Goal: Task Accomplishment & Management: Complete application form

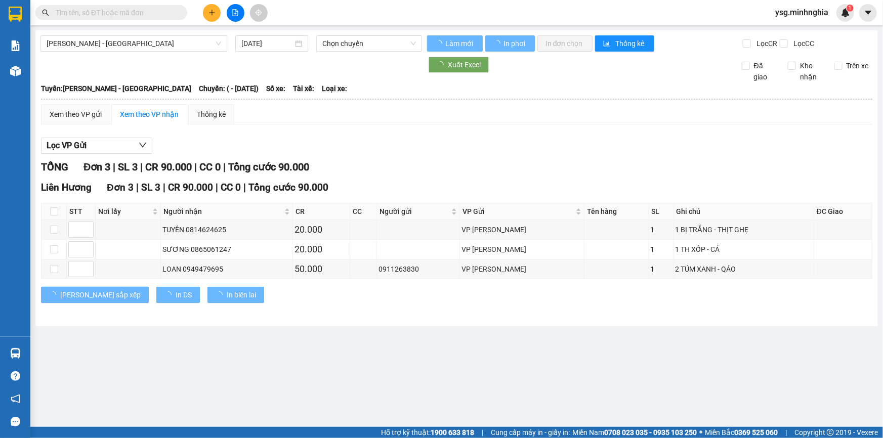
type input "05/03/2025"
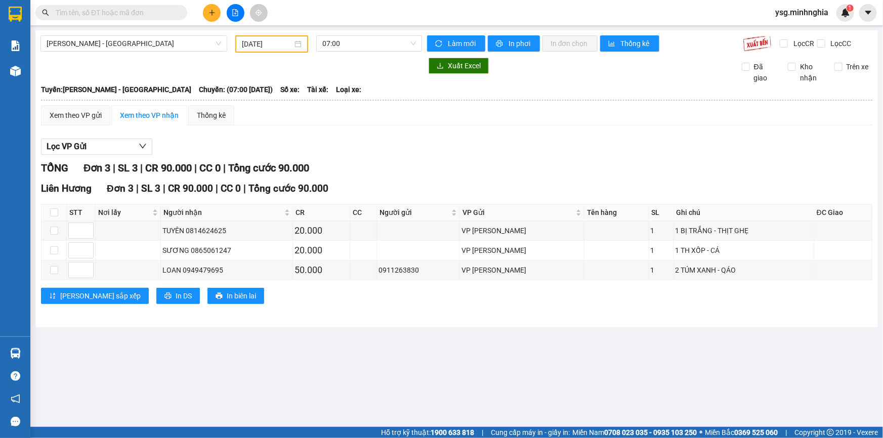
click at [209, 9] on icon "plus" at bounding box center [211, 12] width 7 height 7
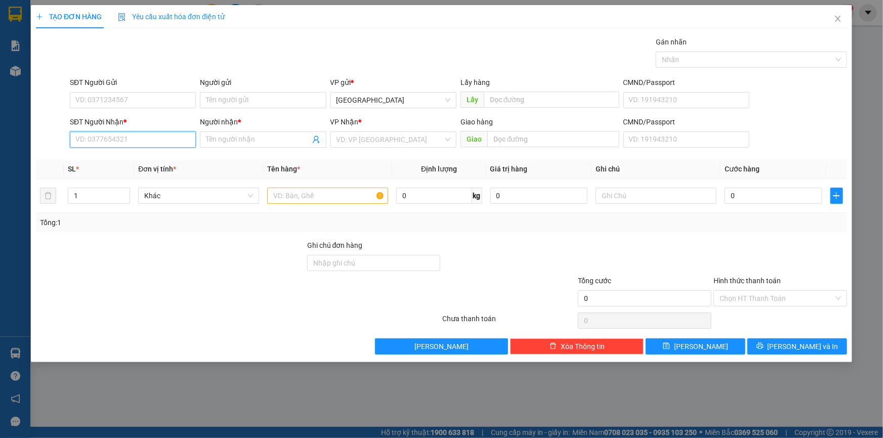
click at [167, 140] on input "SĐT Người Nhận *" at bounding box center [133, 140] width 126 height 16
click at [140, 178] on div "0943394385 - TÚC" at bounding box center [133, 176] width 114 height 11
type input "0943394385"
type input "TÚC"
type input "0943394385"
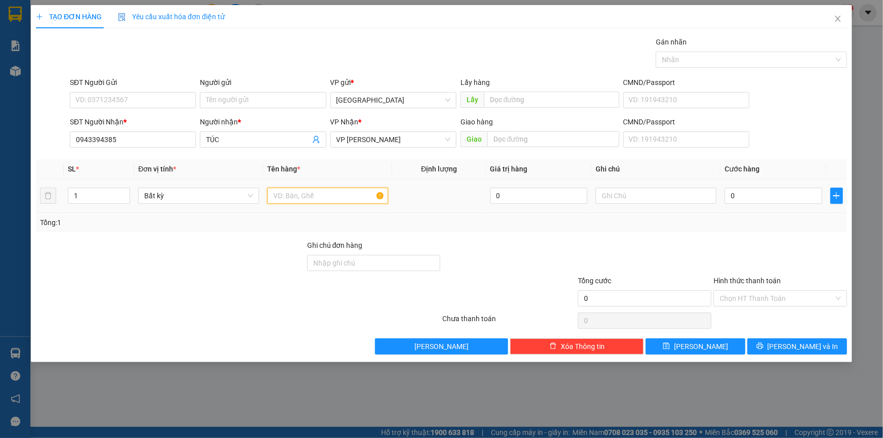
click at [301, 202] on input "text" at bounding box center [327, 196] width 121 height 16
click at [671, 192] on input "text" at bounding box center [656, 196] width 121 height 16
type input "2"
paste input "ọ"
paste input "đ"
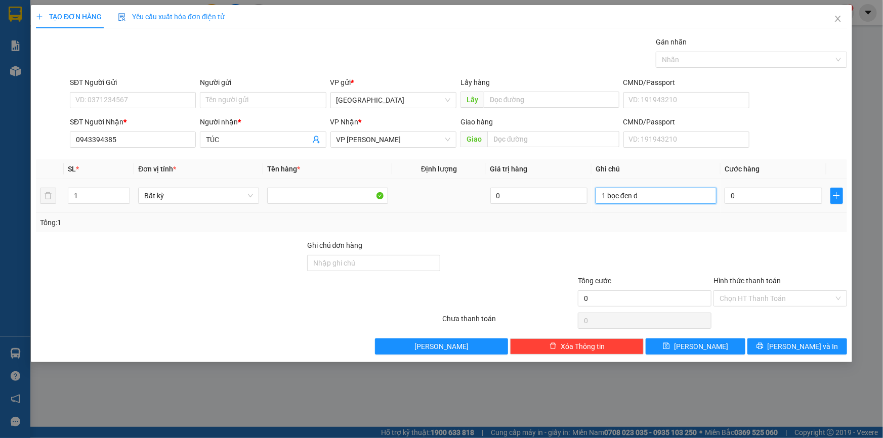
paste input "đ"
type input "1 bọc đen đl"
click at [741, 194] on input "0" at bounding box center [774, 196] width 98 height 16
type input "6"
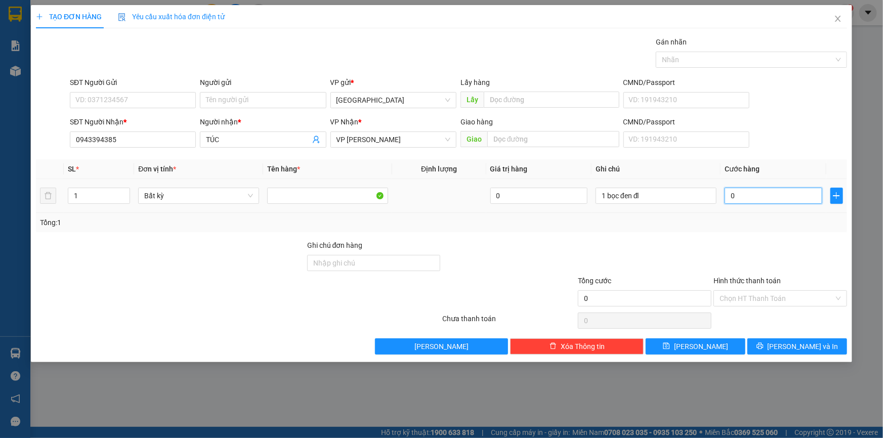
type input "6"
type input "60"
type input "60.000"
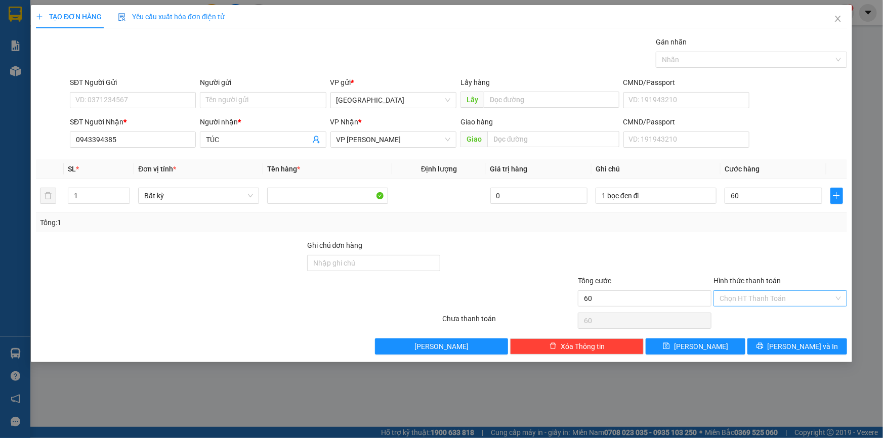
type input "60.000"
click at [831, 299] on input "Hình thức thanh toán" at bounding box center [777, 298] width 114 height 15
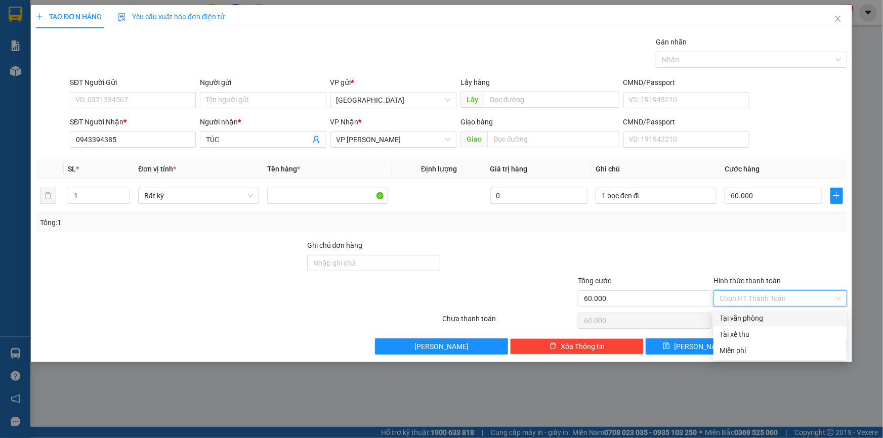
click at [775, 319] on div "Tại văn phòng" at bounding box center [780, 318] width 121 height 11
type input "0"
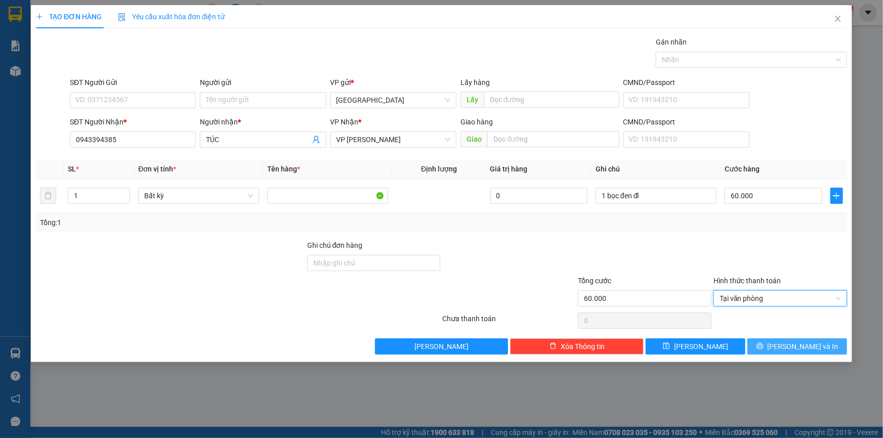
click at [806, 349] on span "[PERSON_NAME] và In" at bounding box center [803, 346] width 71 height 11
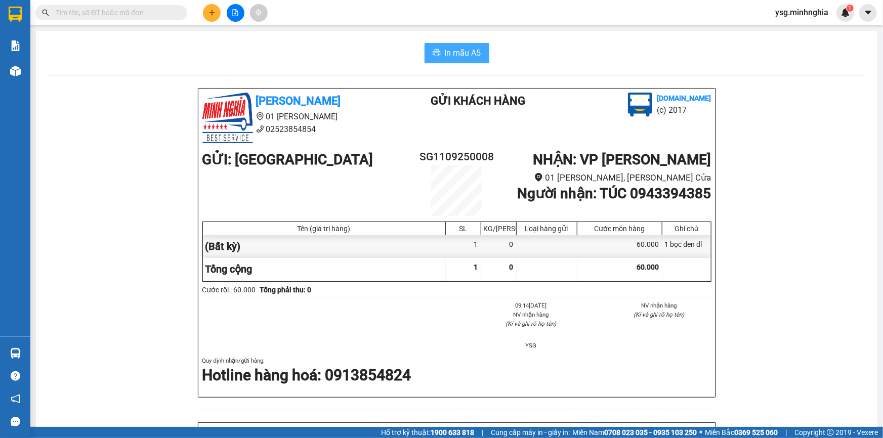
click at [460, 61] on button "In mẫu A5" at bounding box center [457, 53] width 65 height 20
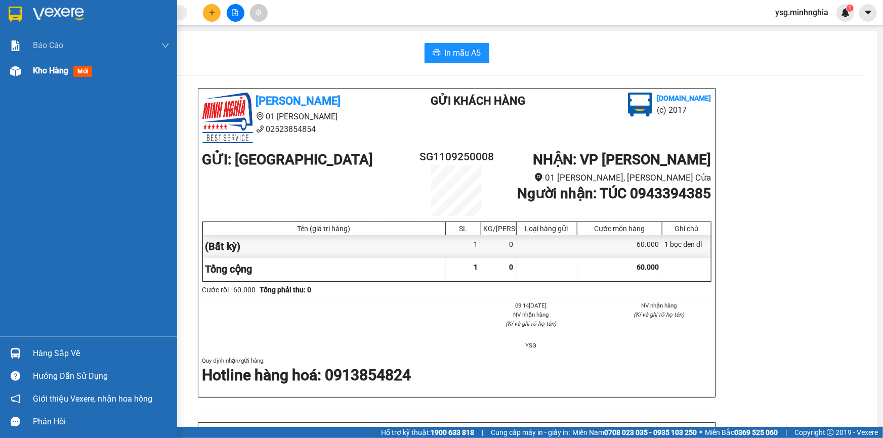
click at [55, 68] on span "Kho hàng" at bounding box center [50, 71] width 35 height 10
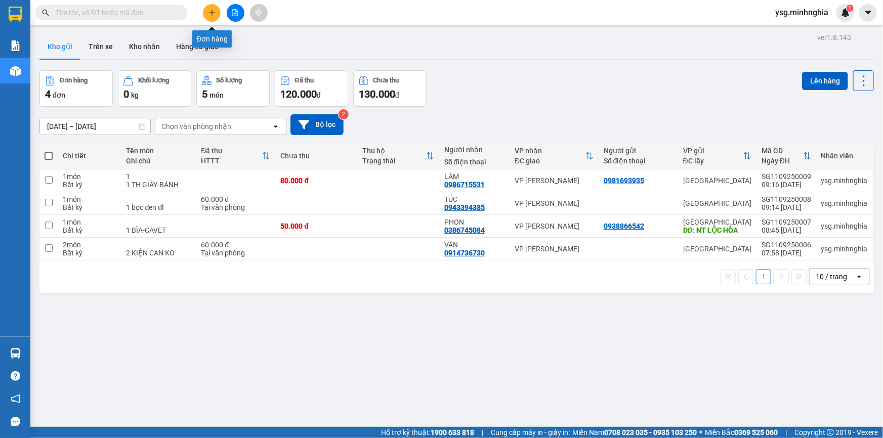
click at [210, 10] on icon "plus" at bounding box center [211, 12] width 7 height 7
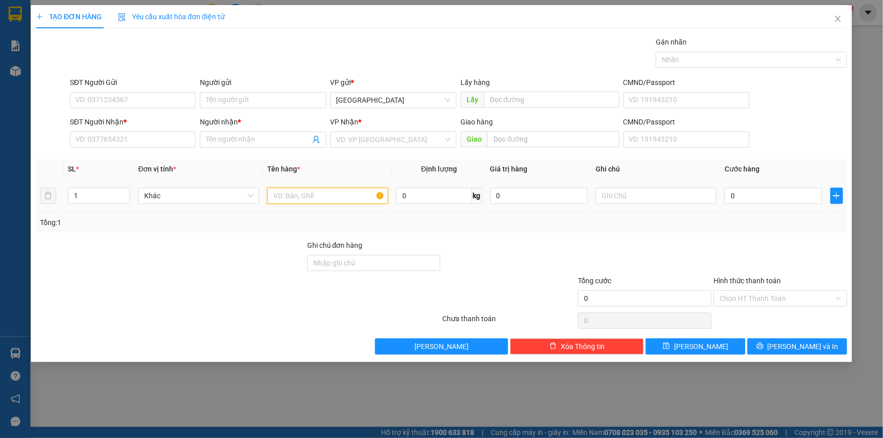
click at [332, 193] on input "text" at bounding box center [327, 196] width 121 height 16
click at [609, 197] on input "text" at bounding box center [656, 196] width 121 height 16
paste input "ì"
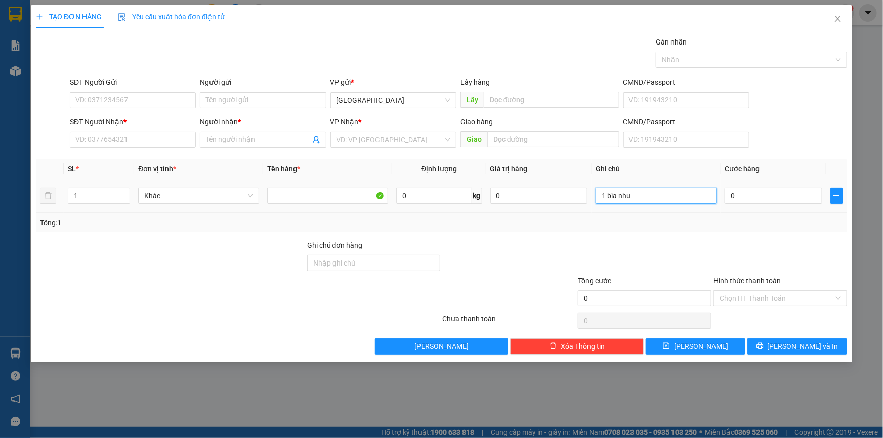
paste input "ư"
paste input "ựa"
type input "1 bìa nhựa gt"
click at [185, 142] on input "SĐT Người Nhận *" at bounding box center [133, 140] width 126 height 16
click at [732, 197] on input "0" at bounding box center [774, 196] width 98 height 16
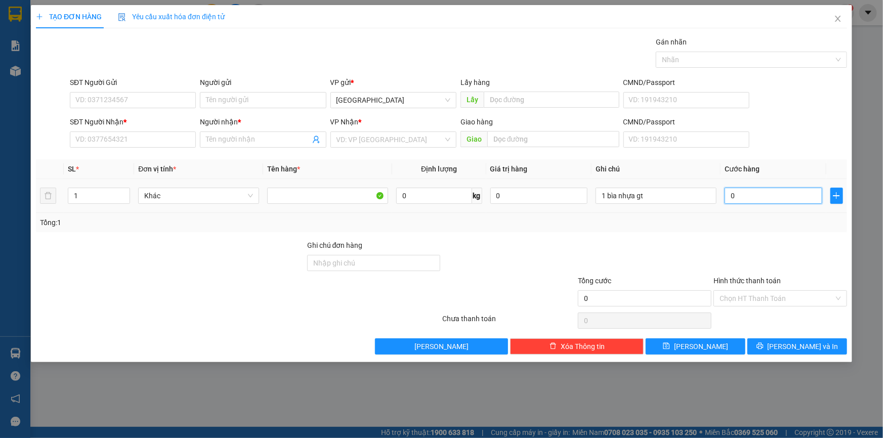
type input "3"
type input "30"
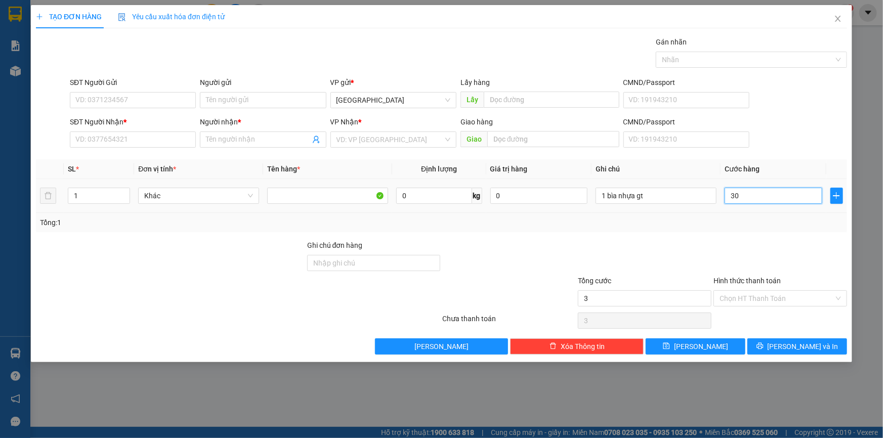
type input "30"
type input "30.000"
click at [113, 143] on input "SĐT Người Nhận *" at bounding box center [133, 140] width 126 height 16
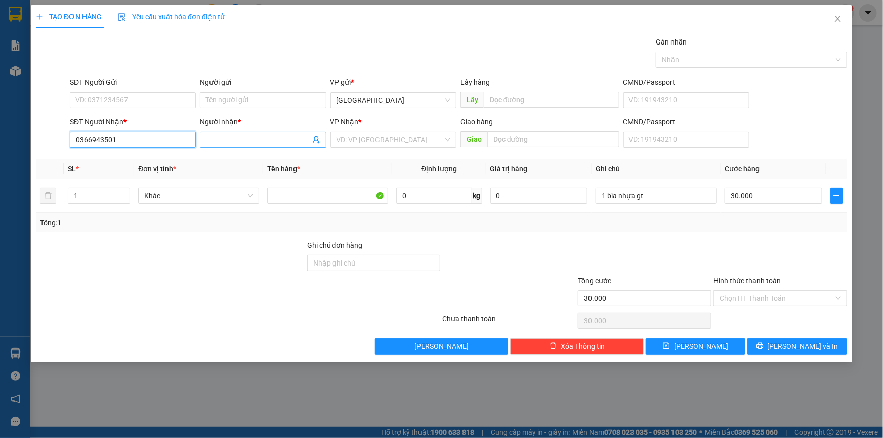
type input "0366943501"
click at [243, 139] on input "Người nhận *" at bounding box center [258, 139] width 104 height 11
paste input "Ê"
paste input "ỀN"
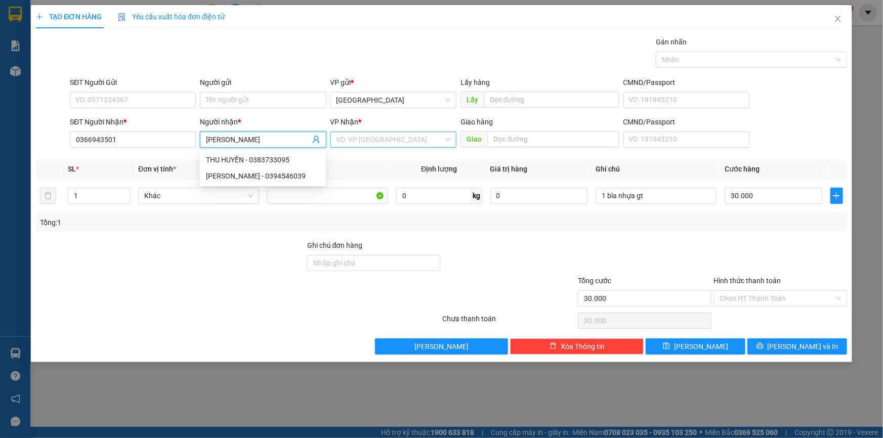
type input "[PERSON_NAME]"
click at [366, 141] on input "search" at bounding box center [389, 139] width 107 height 15
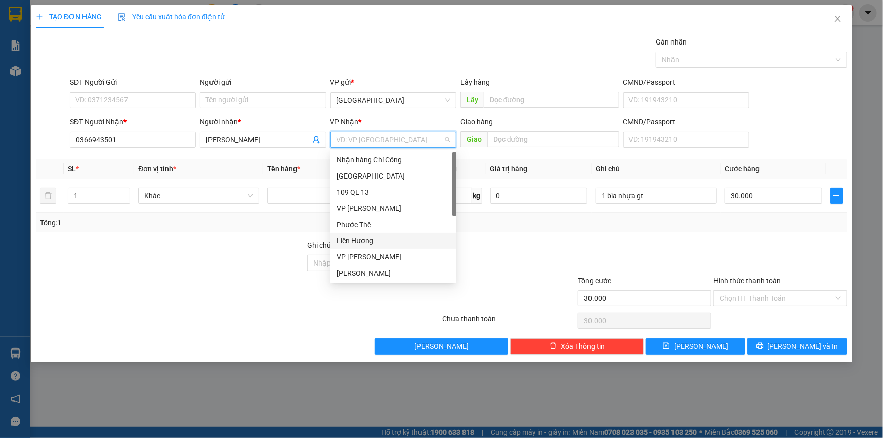
click at [358, 235] on div "Liên Hương" at bounding box center [393, 240] width 114 height 11
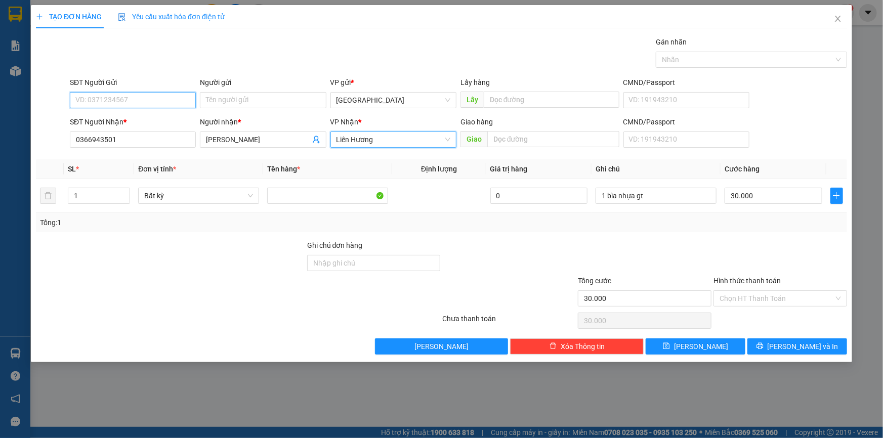
click at [178, 96] on input "SĐT Người Gửi" at bounding box center [133, 100] width 126 height 16
type input "0329310414"
click at [768, 299] on input "Hình thức thanh toán" at bounding box center [777, 298] width 114 height 15
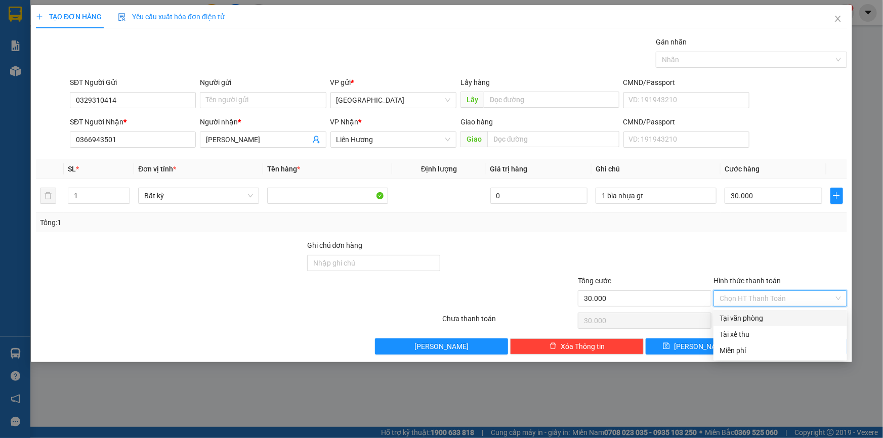
click at [769, 322] on div "Tại văn phòng" at bounding box center [780, 318] width 121 height 11
type input "0"
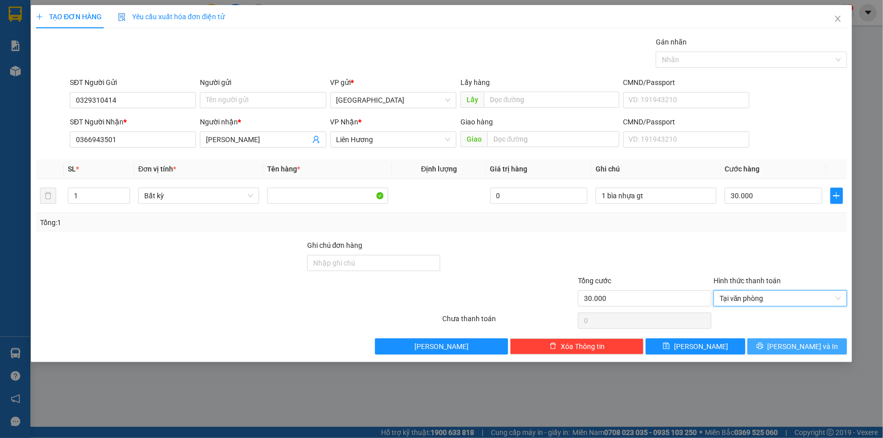
click at [809, 345] on span "[PERSON_NAME] và In" at bounding box center [803, 346] width 71 height 11
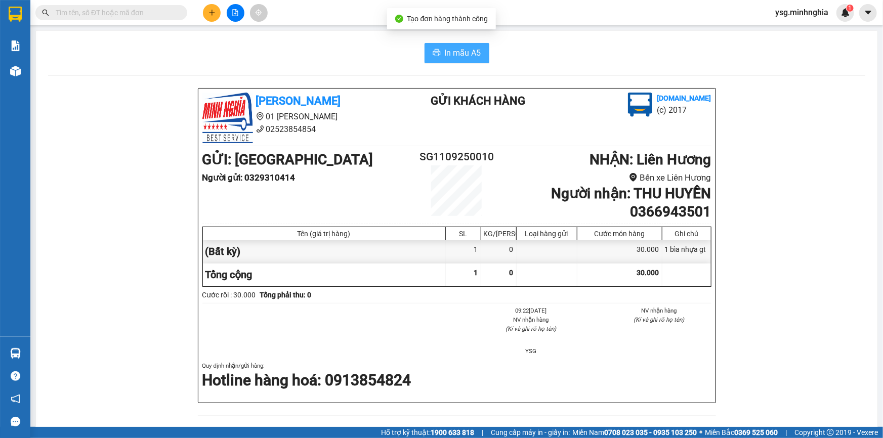
click at [445, 50] on span "In mẫu A5" at bounding box center [463, 53] width 36 height 13
click at [240, 13] on button at bounding box center [236, 13] width 18 height 18
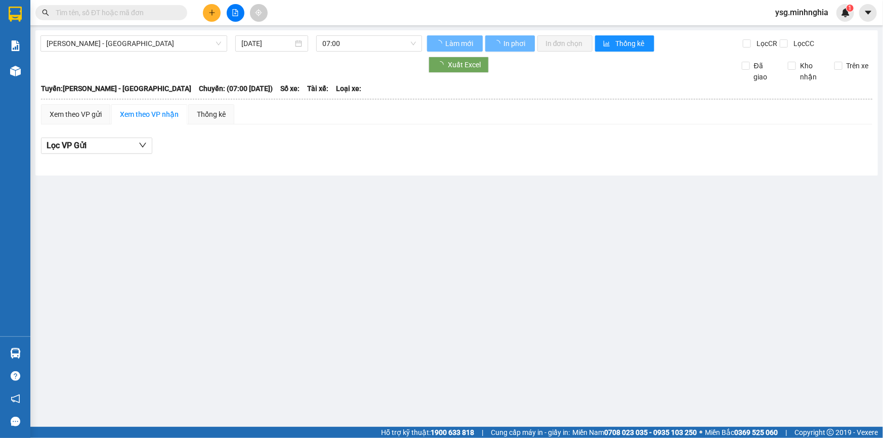
click at [167, 50] on span "[PERSON_NAME] - [GEOGRAPHIC_DATA]" at bounding box center [134, 43] width 175 height 15
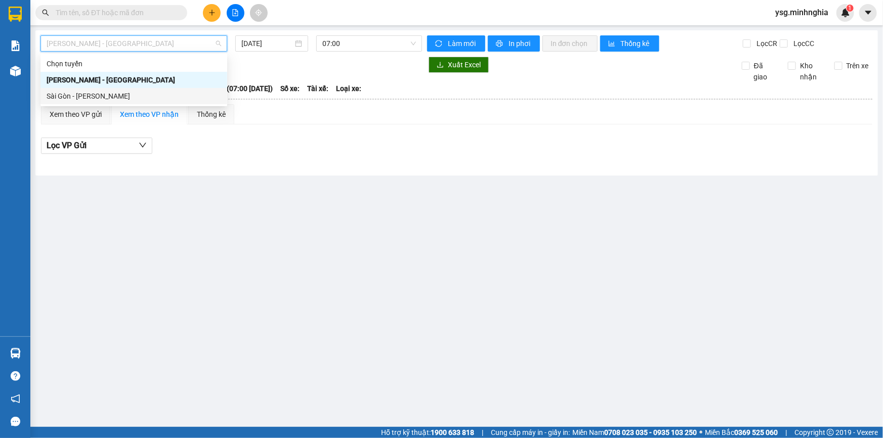
click at [132, 96] on div "Sài Gòn - [PERSON_NAME]" at bounding box center [134, 96] width 175 height 11
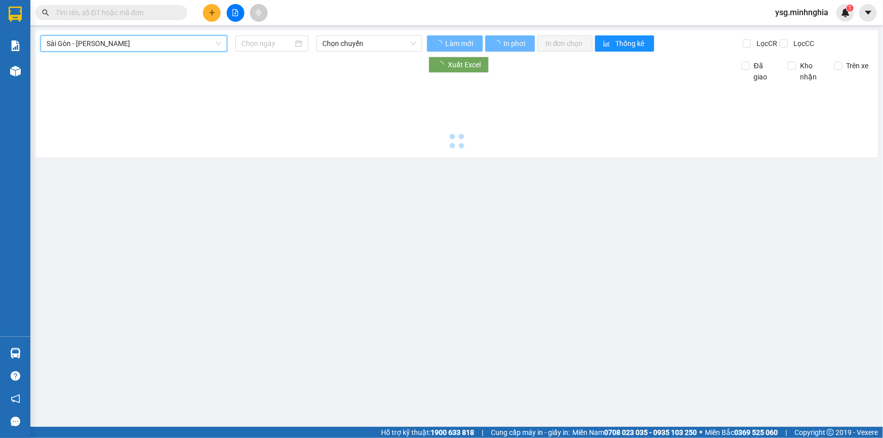
type input "[DATE]"
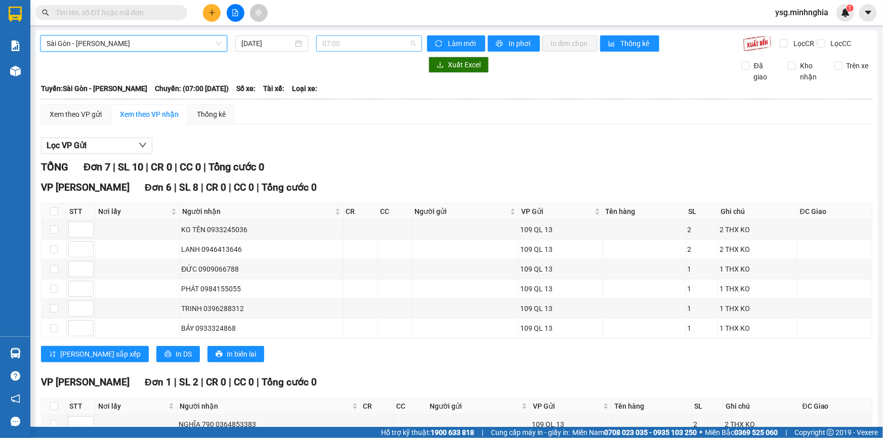
click at [351, 48] on span "07:00" at bounding box center [369, 43] width 94 height 15
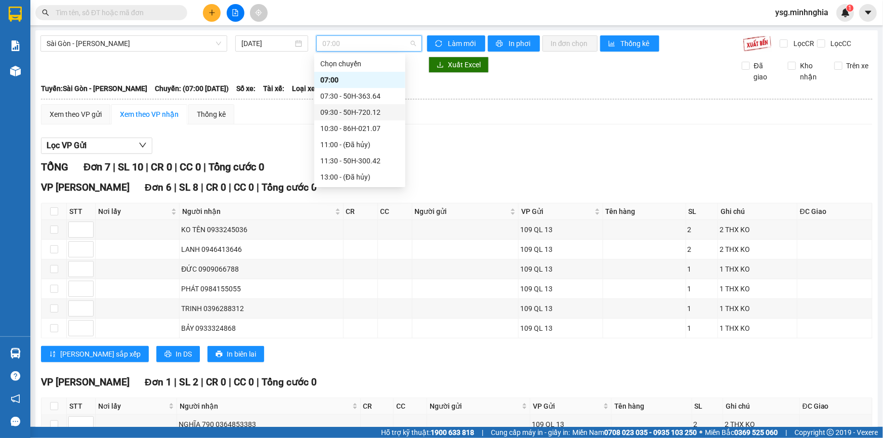
click at [357, 110] on div "09:30 - 50H-720.12" at bounding box center [359, 112] width 79 height 11
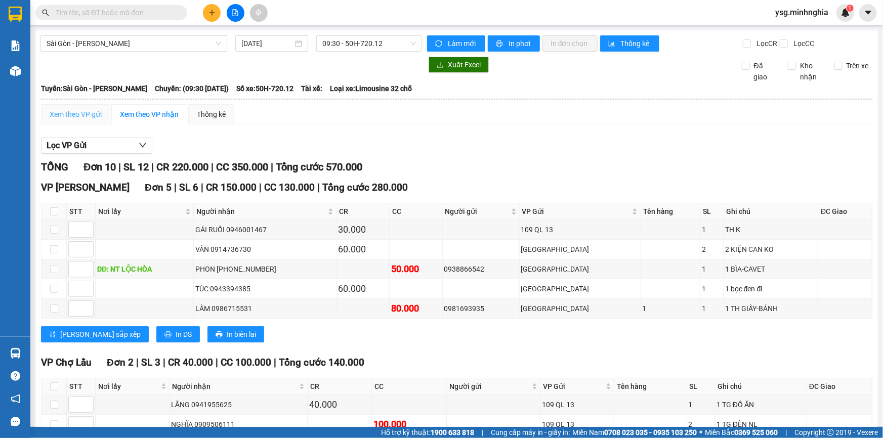
click at [91, 106] on div "Xem theo VP gửi" at bounding box center [75, 114] width 69 height 20
